Goal: Task Accomplishment & Management: Manage account settings

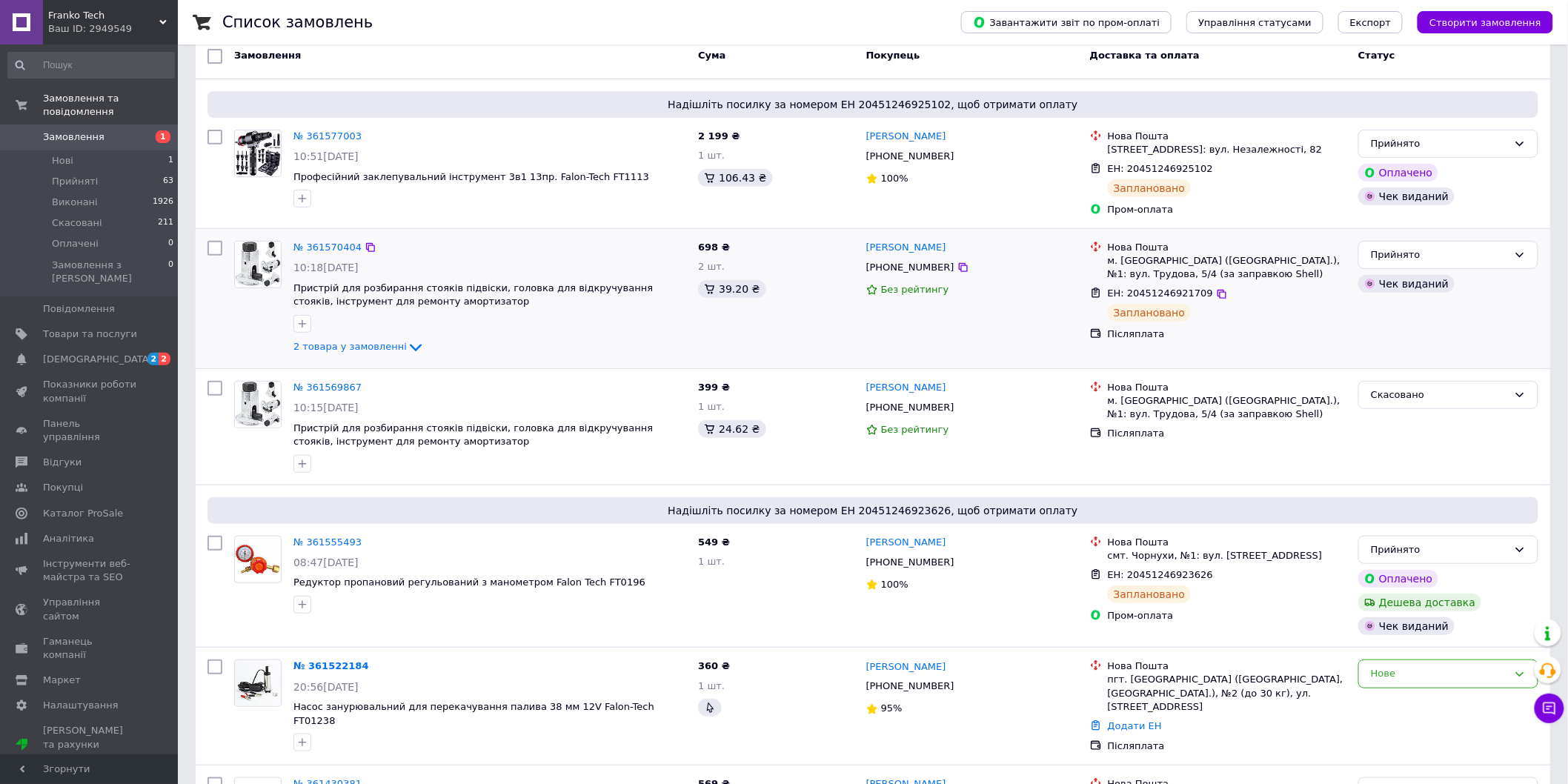
scroll to position [165, 0]
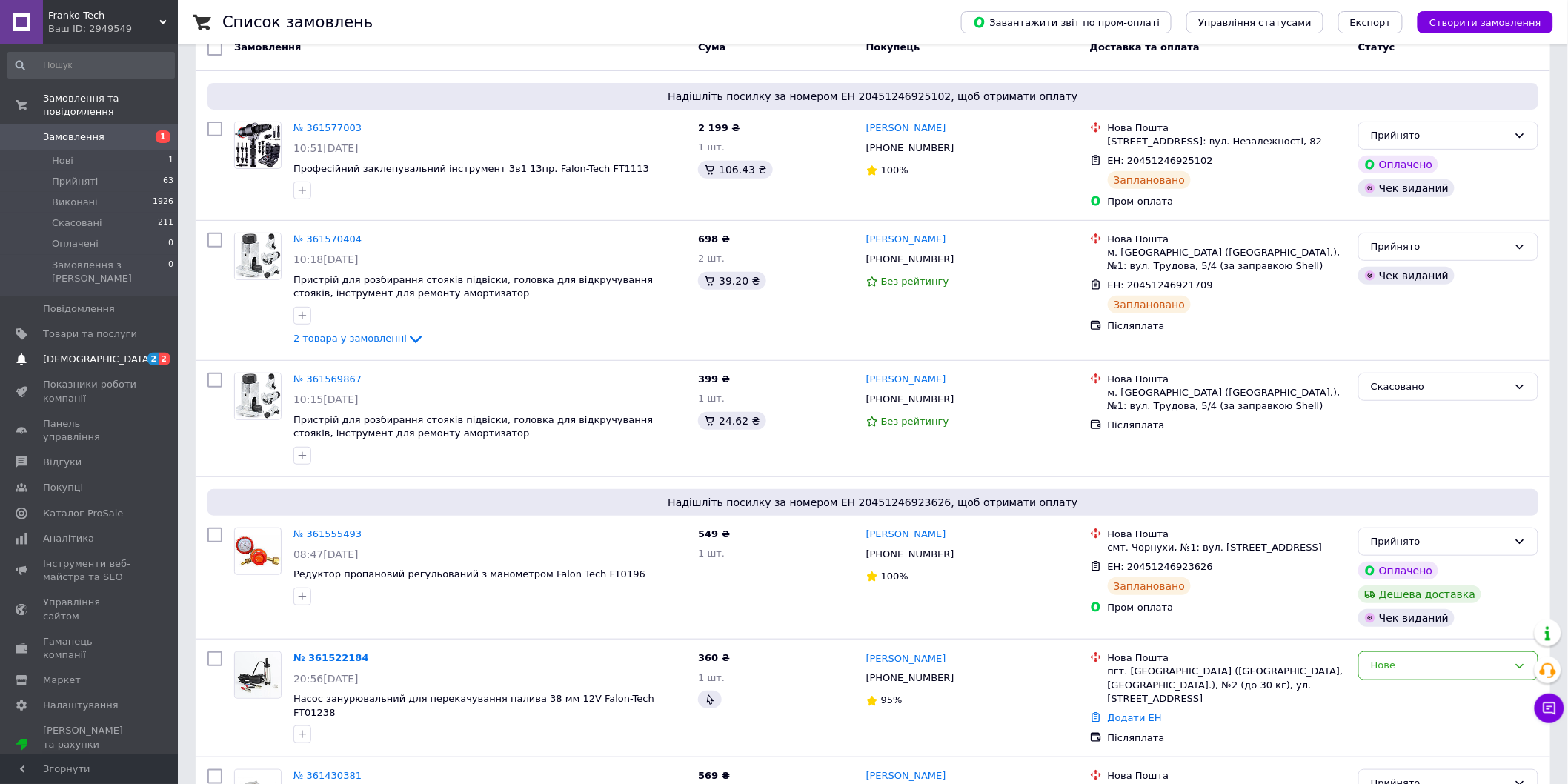
click at [124, 347] on link "[DEMOGRAPHIC_DATA] 2 2" at bounding box center [91, 359] width 182 height 25
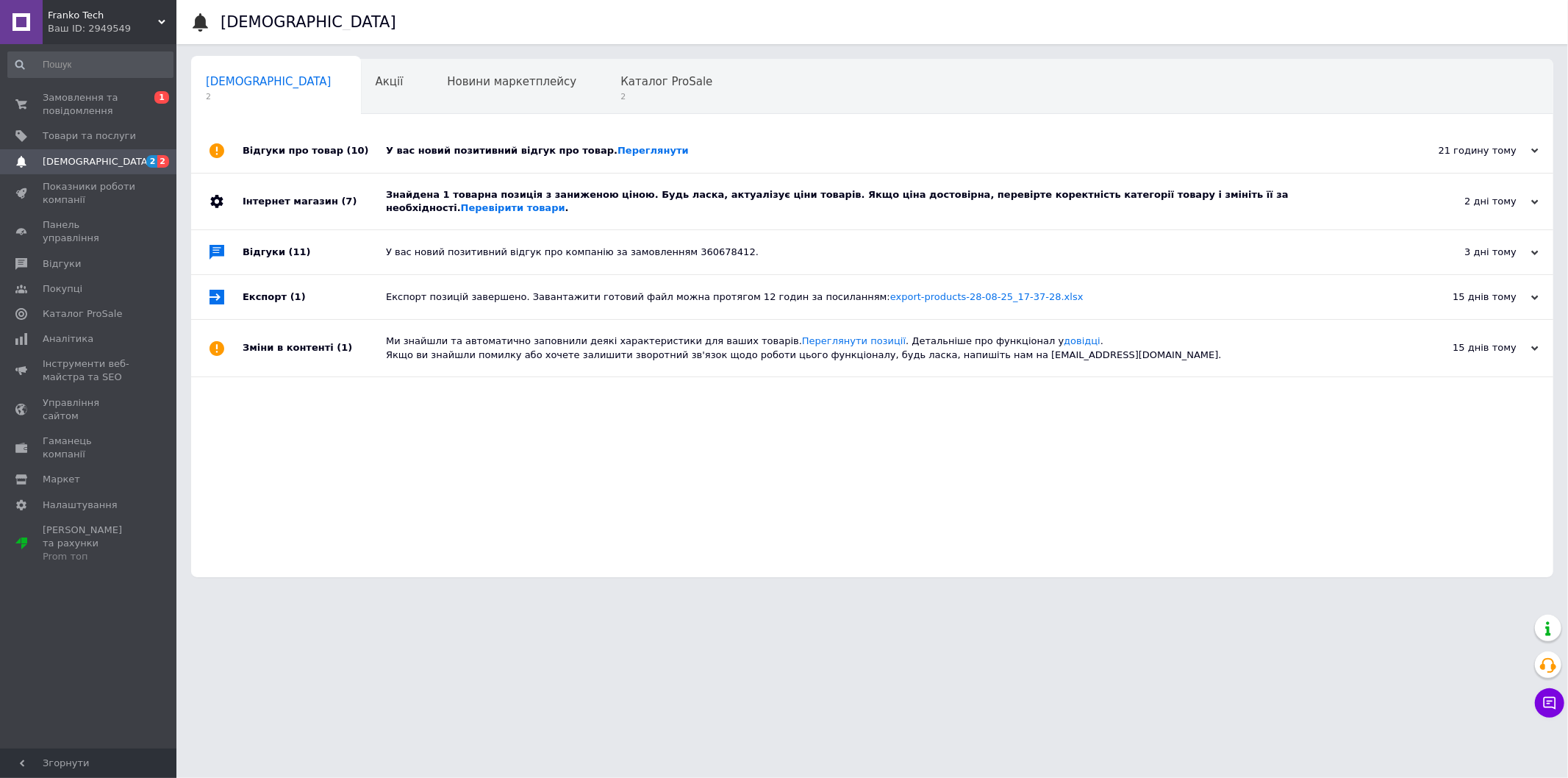
click at [378, 160] on div "Відгуки про товар (10)" at bounding box center [313, 151] width 143 height 44
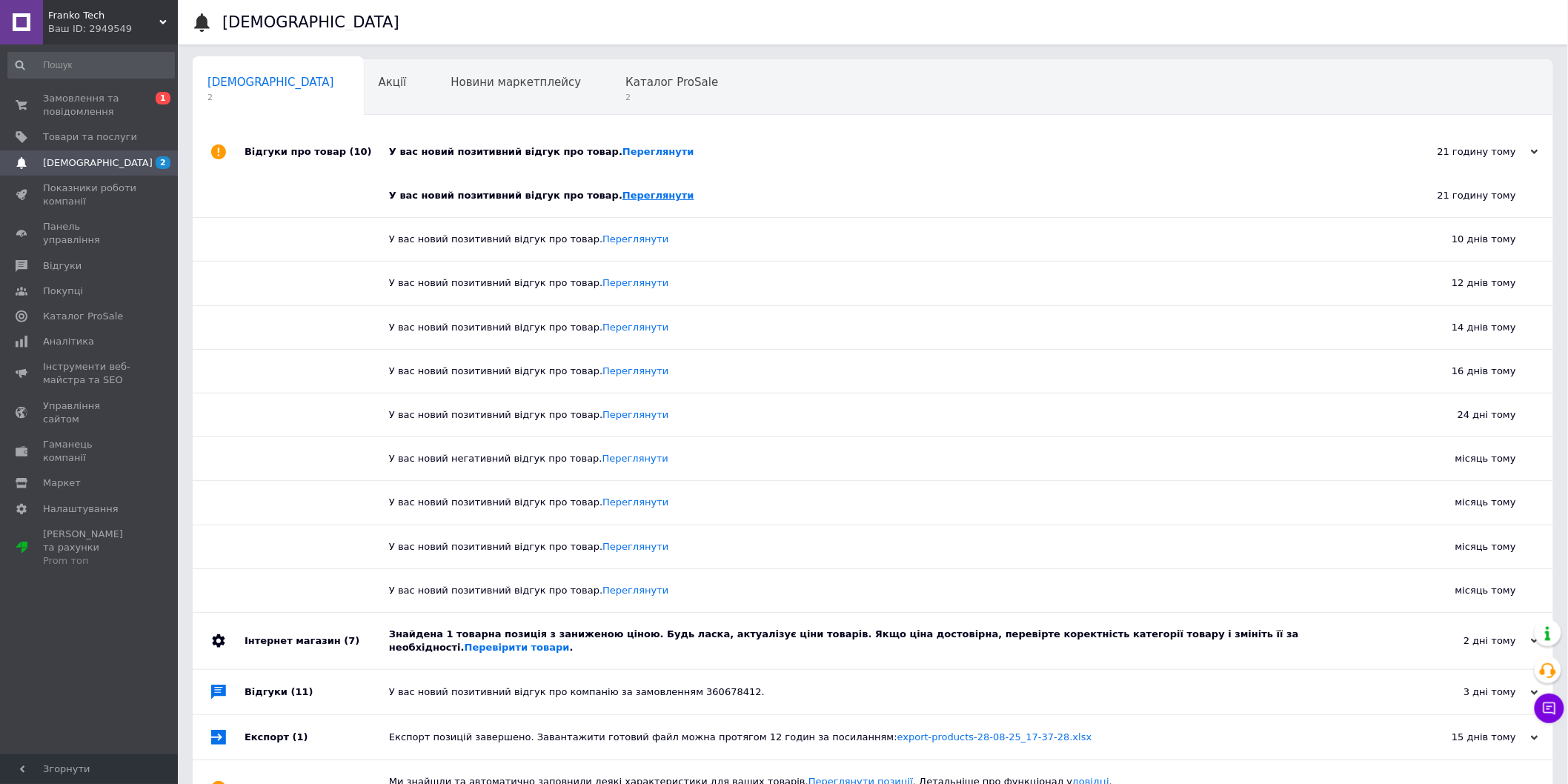
click at [623, 201] on link "Переглянути" at bounding box center [658, 195] width 72 height 11
click at [623, 151] on link "Переглянути" at bounding box center [658, 151] width 72 height 11
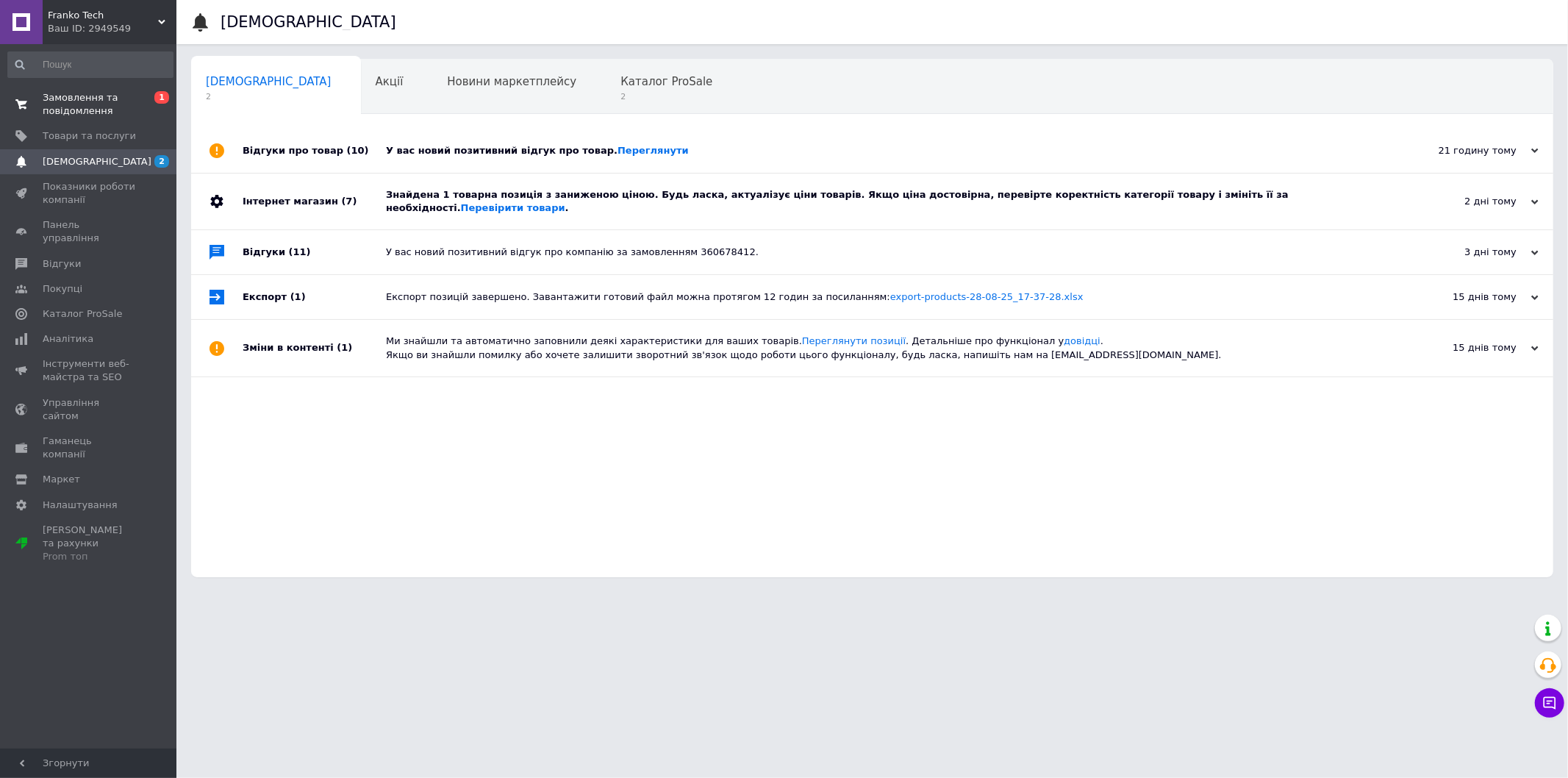
click at [103, 118] on link "Замовлення та повідомлення 0 1" at bounding box center [90, 104] width 181 height 38
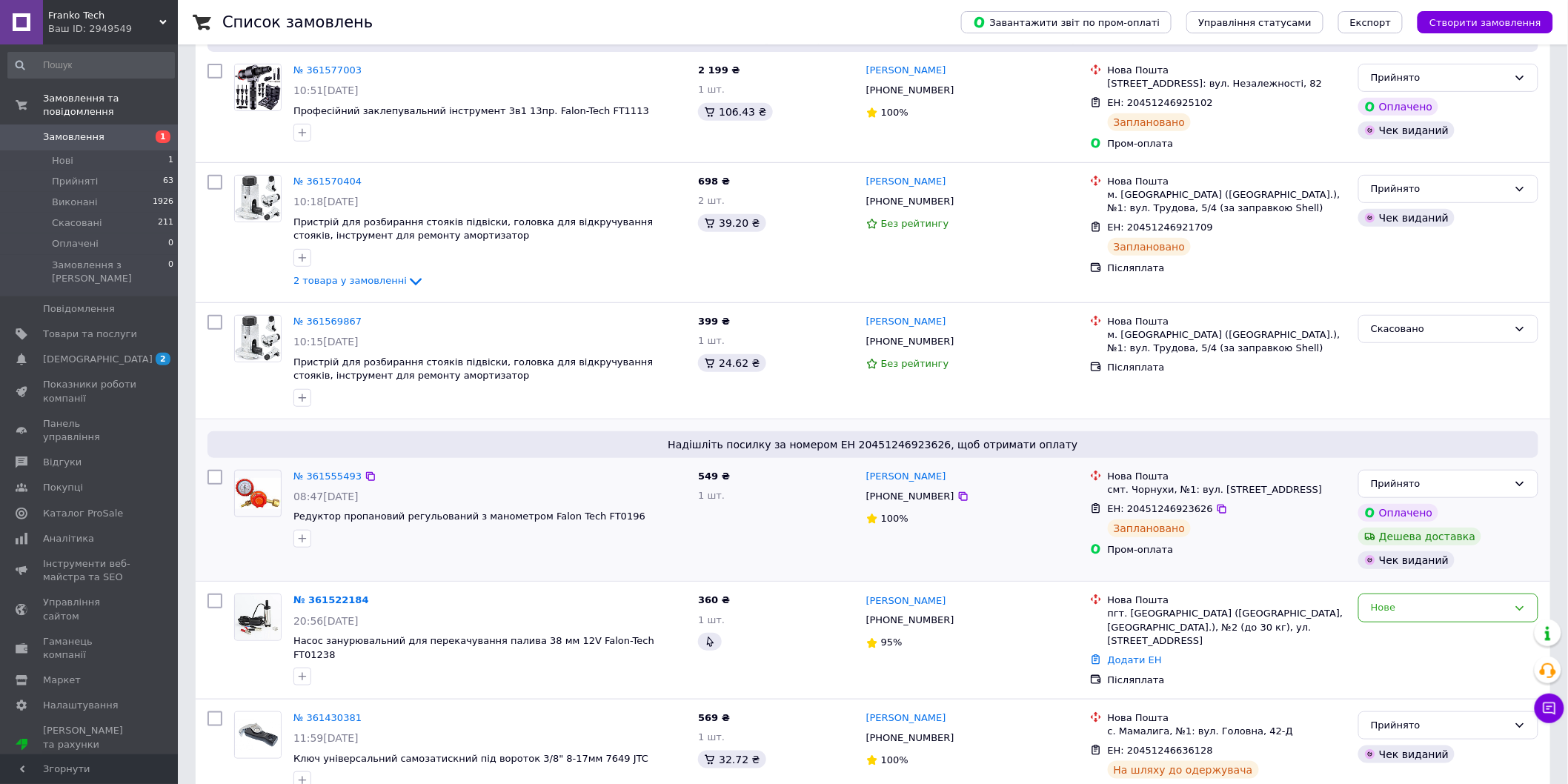
scroll to position [246, 0]
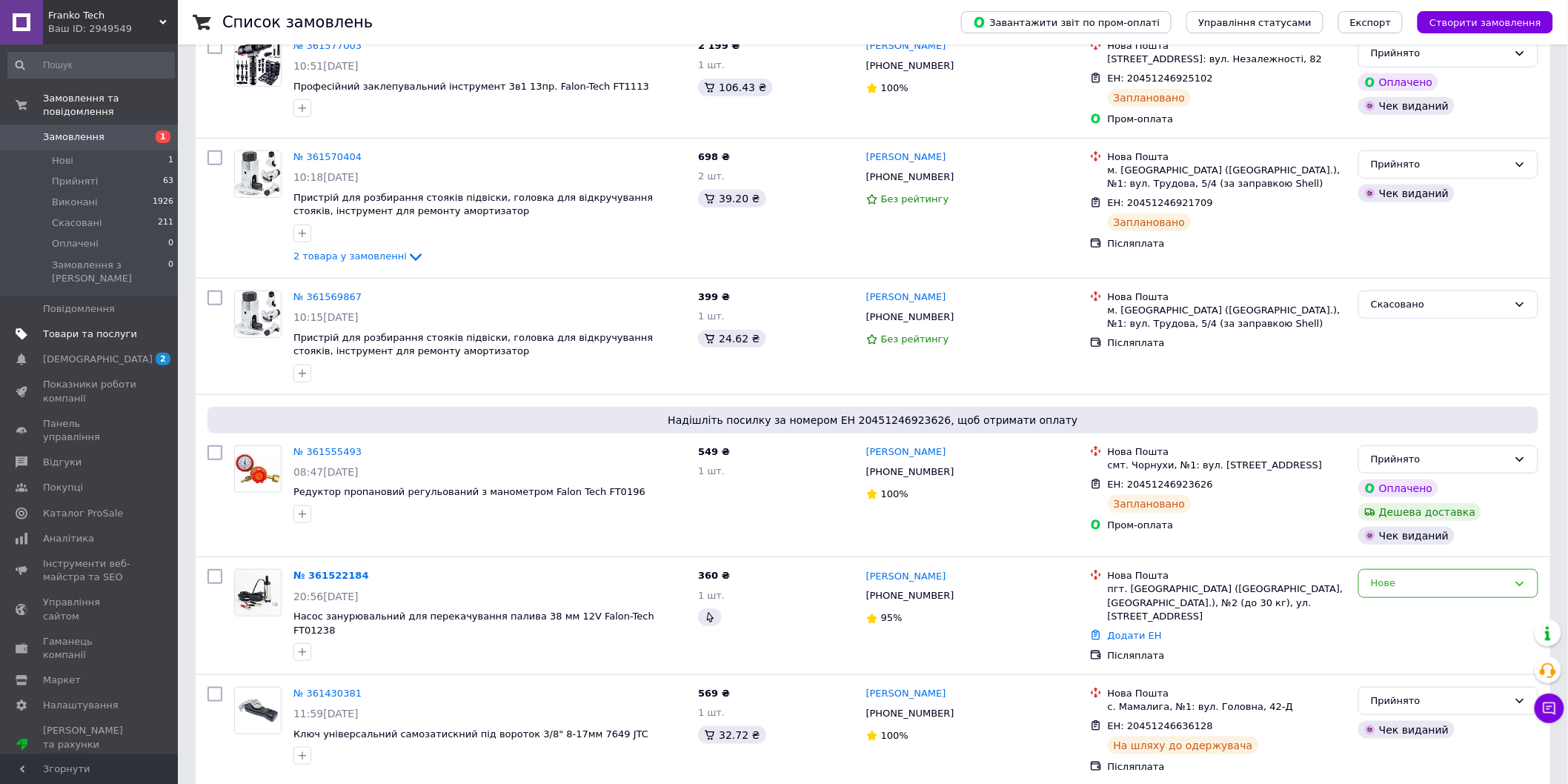
click at [104, 321] on link "Товари та послуги" at bounding box center [91, 334] width 182 height 25
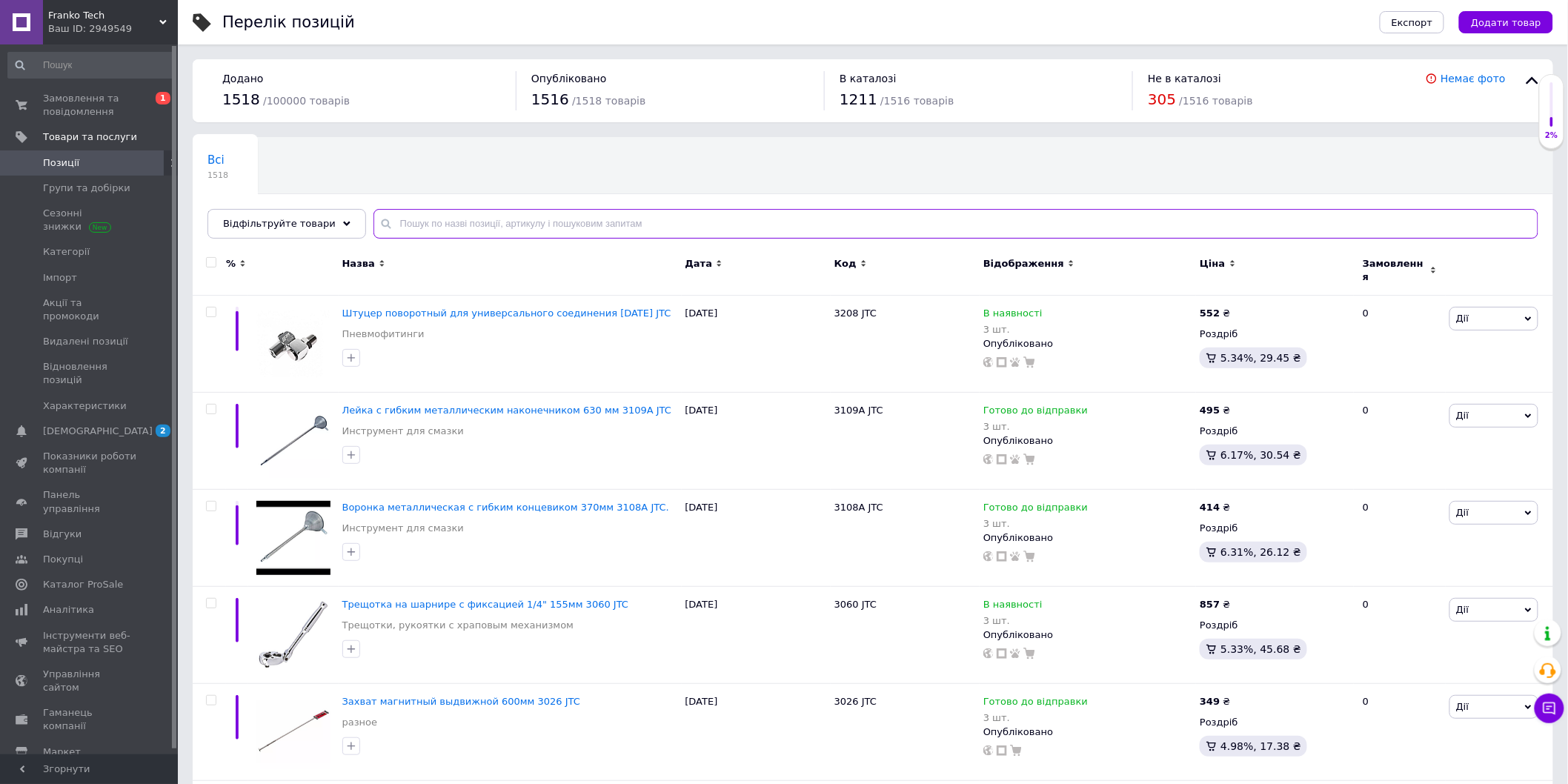
click at [647, 221] on input "text" at bounding box center [956, 223] width 1165 height 29
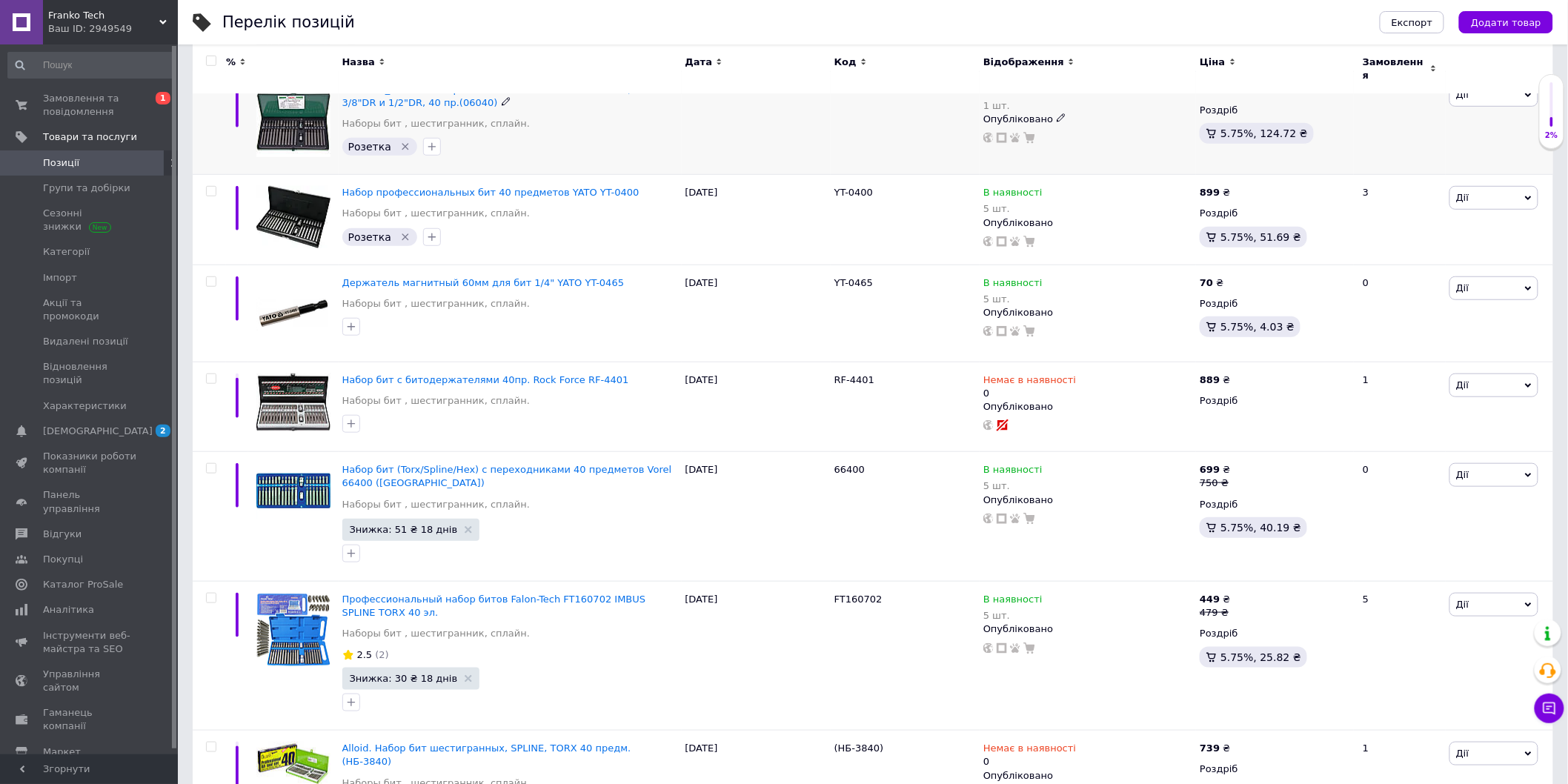
scroll to position [329, 0]
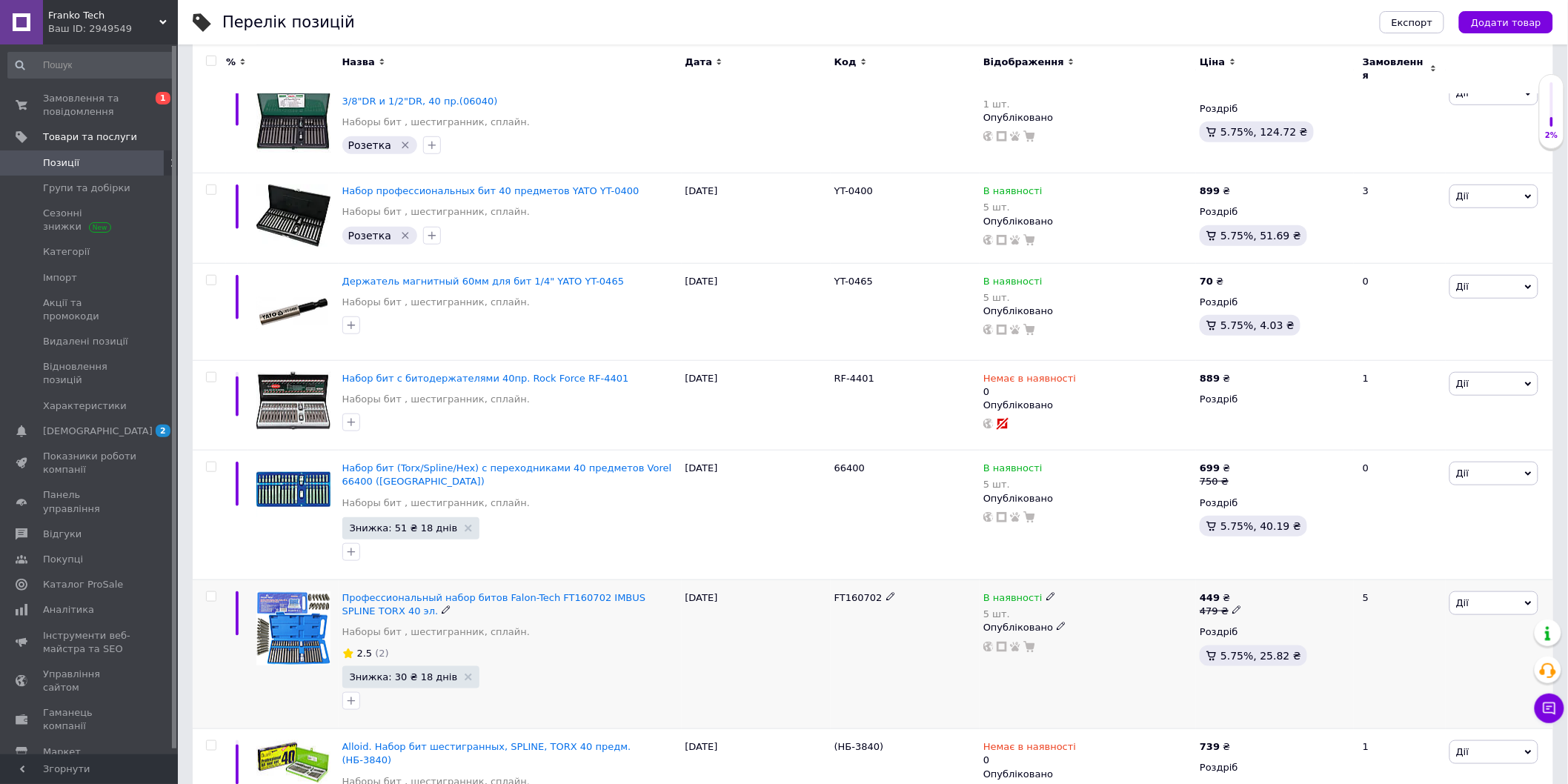
type input "біт"
click at [1046, 592] on icon at bounding box center [1051, 596] width 9 height 9
click at [1121, 607] on li "Немає в наявності" at bounding box center [1131, 616] width 141 height 21
drag, startPoint x: 1073, startPoint y: 619, endPoint x: 1048, endPoint y: 612, distance: 26.0
click at [1066, 618] on div "Залишки 5 шт." at bounding box center [1153, 635] width 185 height 46
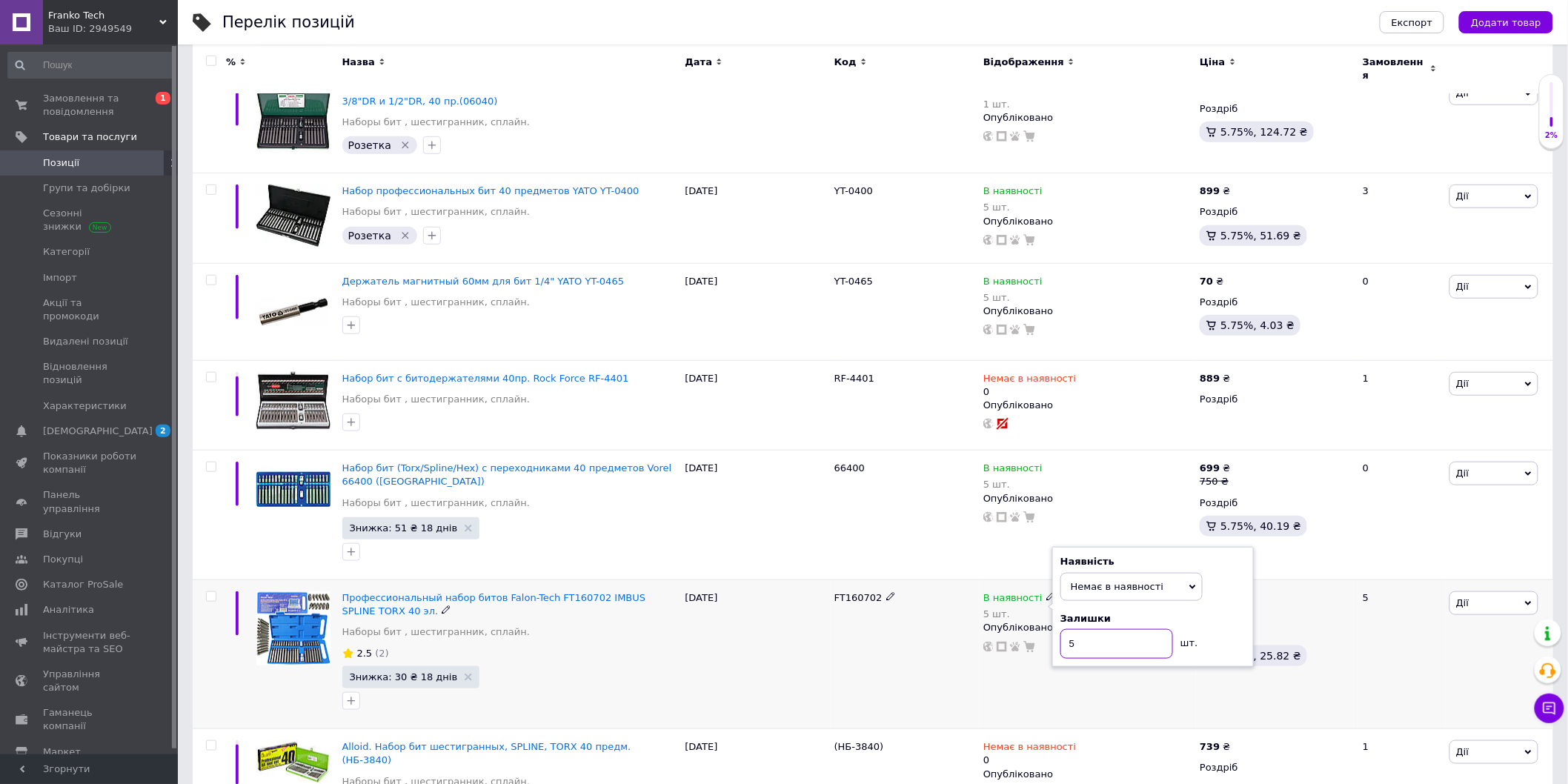
type input "0"
drag, startPoint x: 799, startPoint y: 579, endPoint x: 937, endPoint y: 603, distance: 140.1
click at [937, 603] on div "Профессиональный набор битов Falon-Tech FT160702 IMBUS SPLINE TORX 40 эл. Набор…" at bounding box center [872, 653] width 1361 height 149
copy div "FT160702"
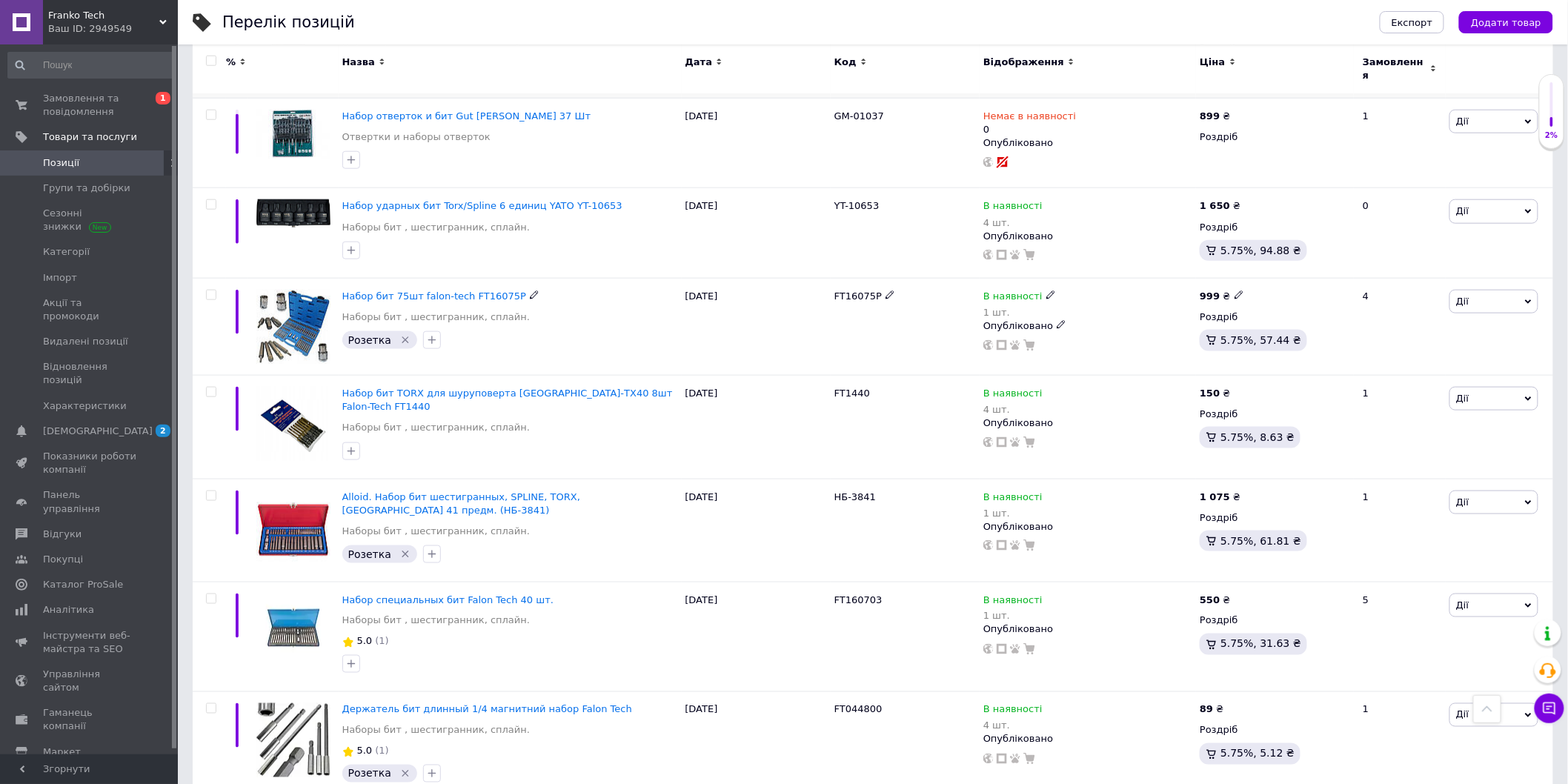
scroll to position [3046, 0]
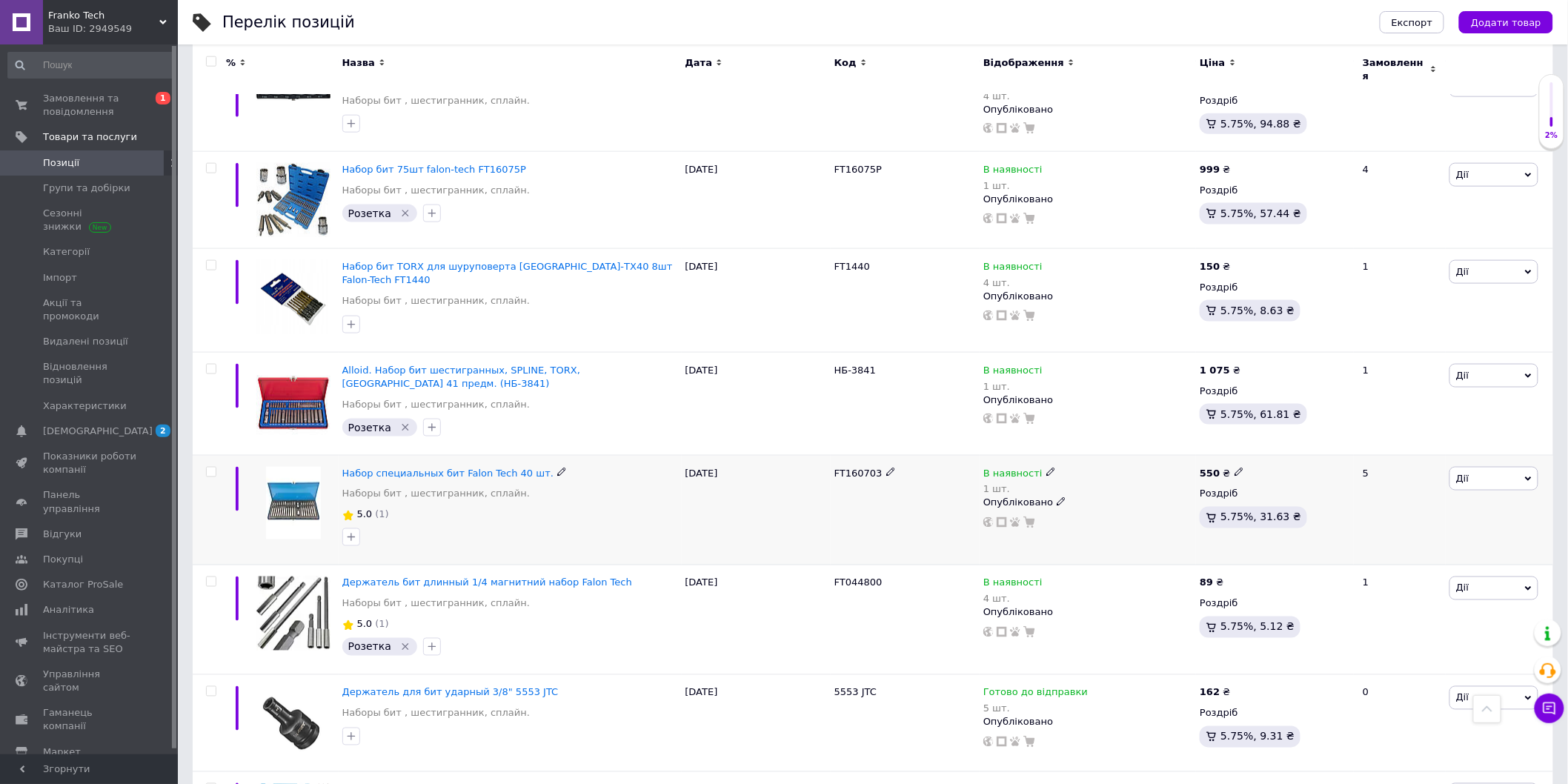
drag, startPoint x: 864, startPoint y: 395, endPoint x: 879, endPoint y: 389, distance: 16.2
click at [879, 456] on div "Набор специальных бит Falon Tech 40 шт. Наборы бит , шестигранник, сплайн. 5.0 …" at bounding box center [872, 511] width 1361 height 110
copy div "FT160703"
